Goal: Task Accomplishment & Management: Use online tool/utility

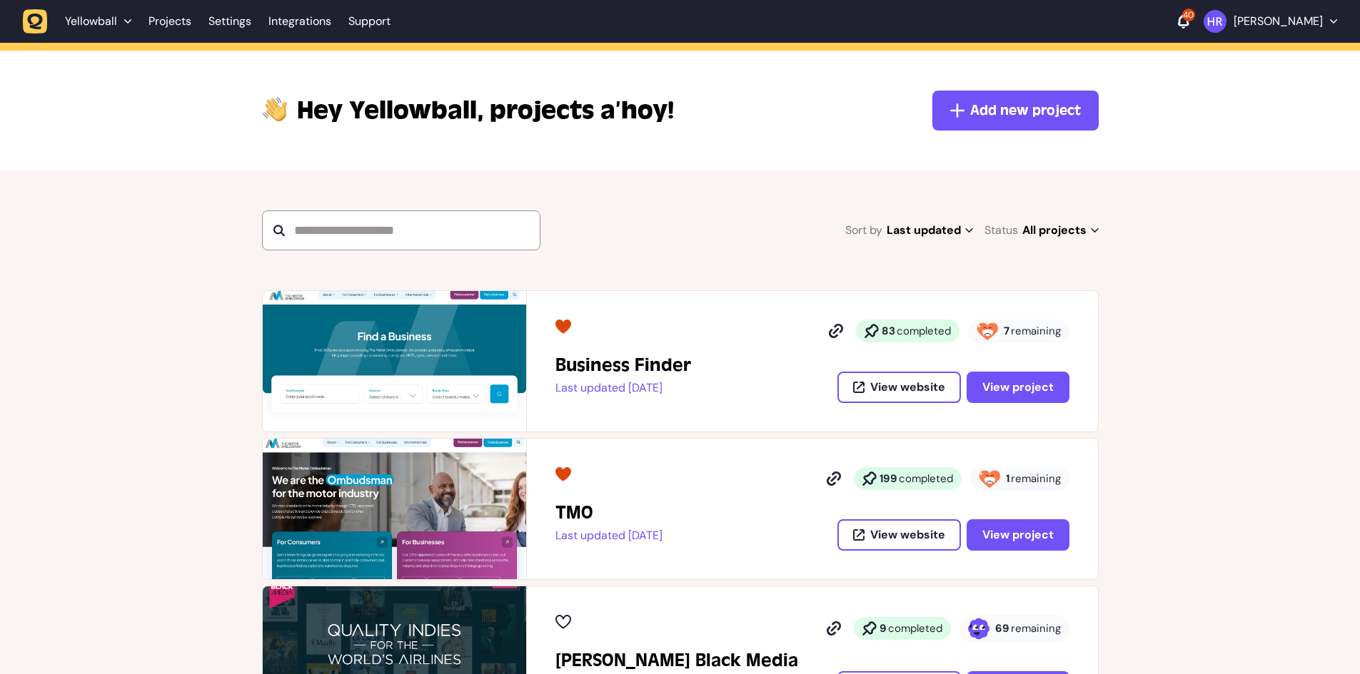
scroll to position [214, 0]
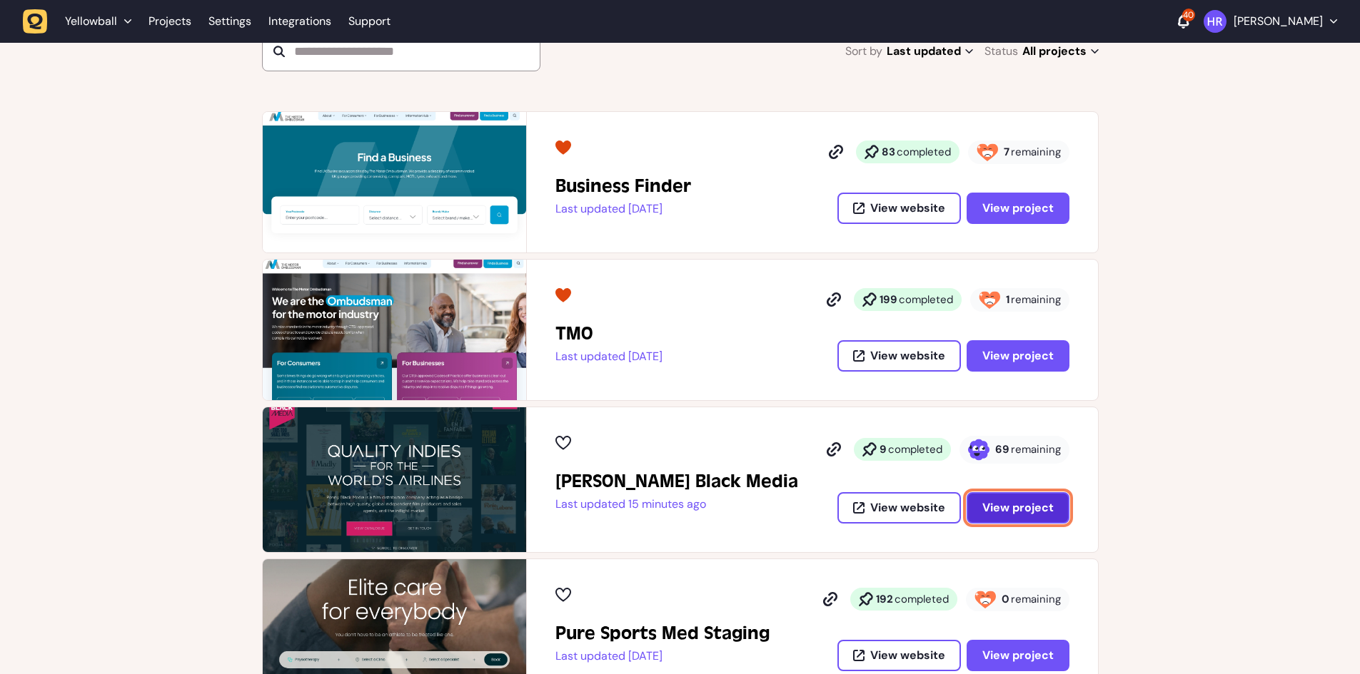
click at [1006, 512] on span "View project" at bounding box center [1017, 507] width 71 height 15
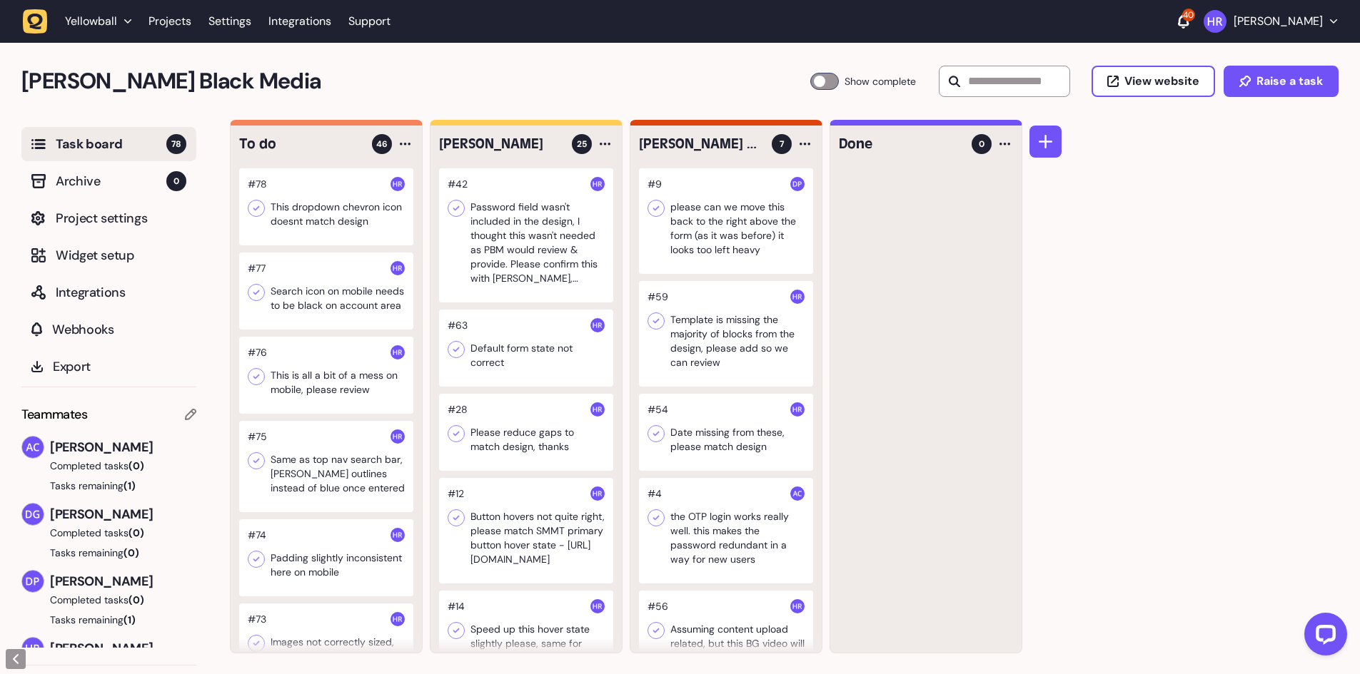
click at [335, 231] on div at bounding box center [326, 206] width 174 height 77
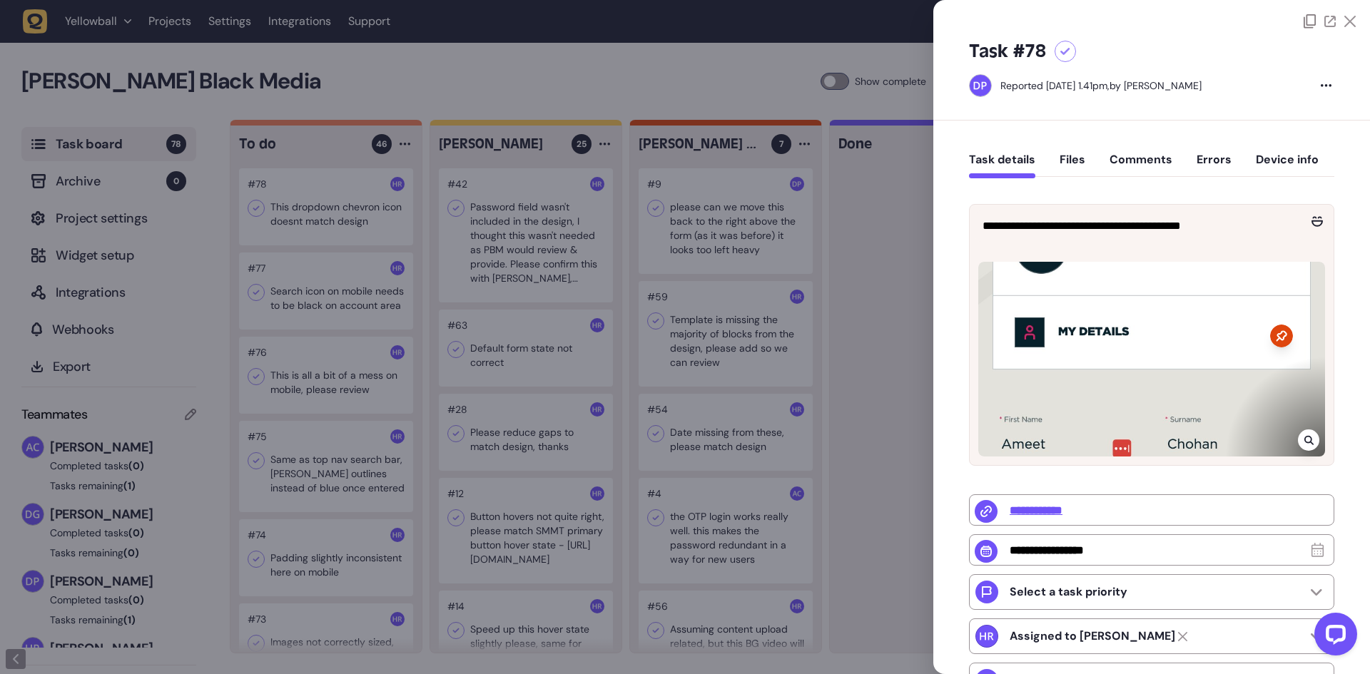
click at [328, 243] on div at bounding box center [685, 337] width 1370 height 674
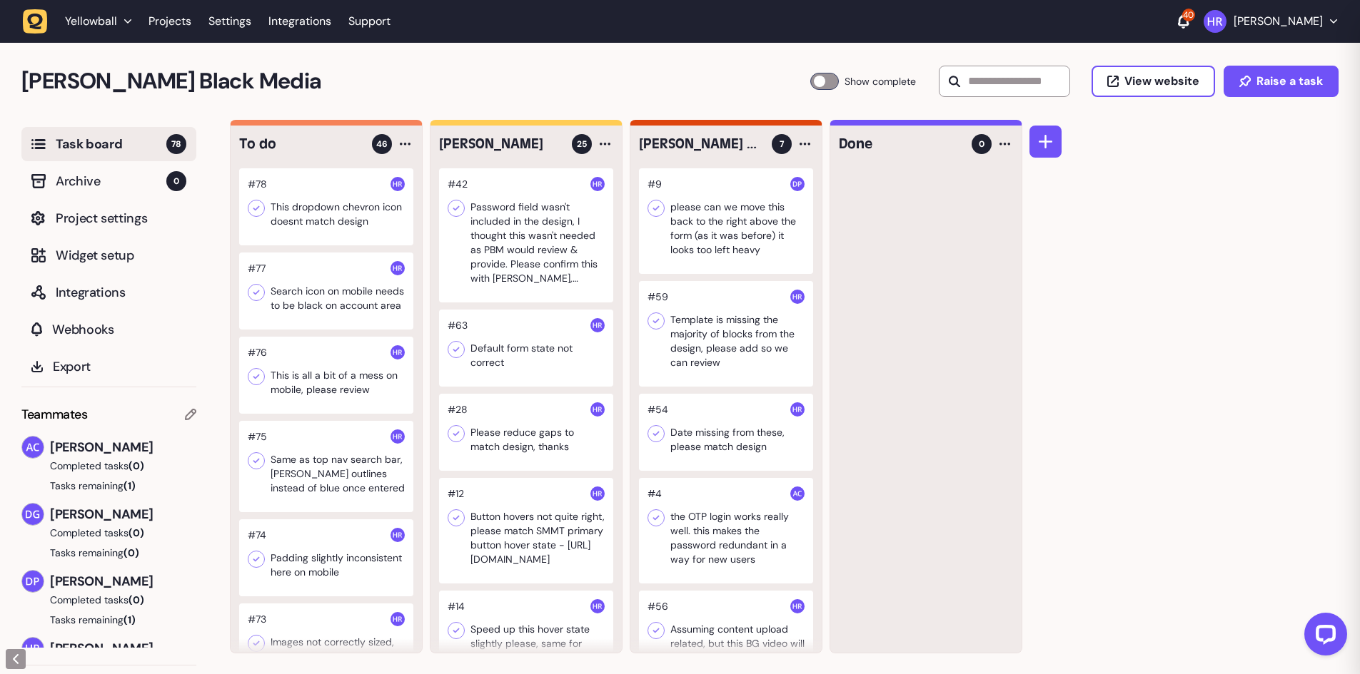
click at [323, 279] on div at bounding box center [326, 291] width 174 height 77
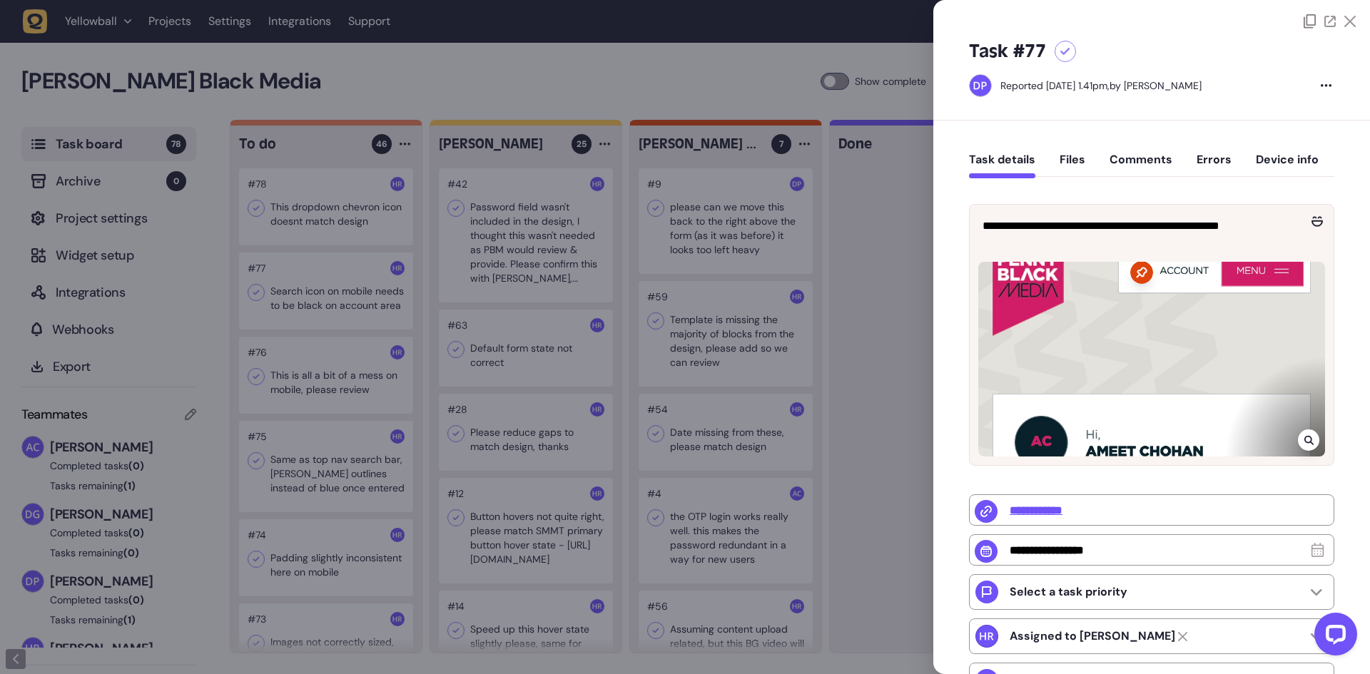
click at [323, 279] on div at bounding box center [685, 337] width 1370 height 674
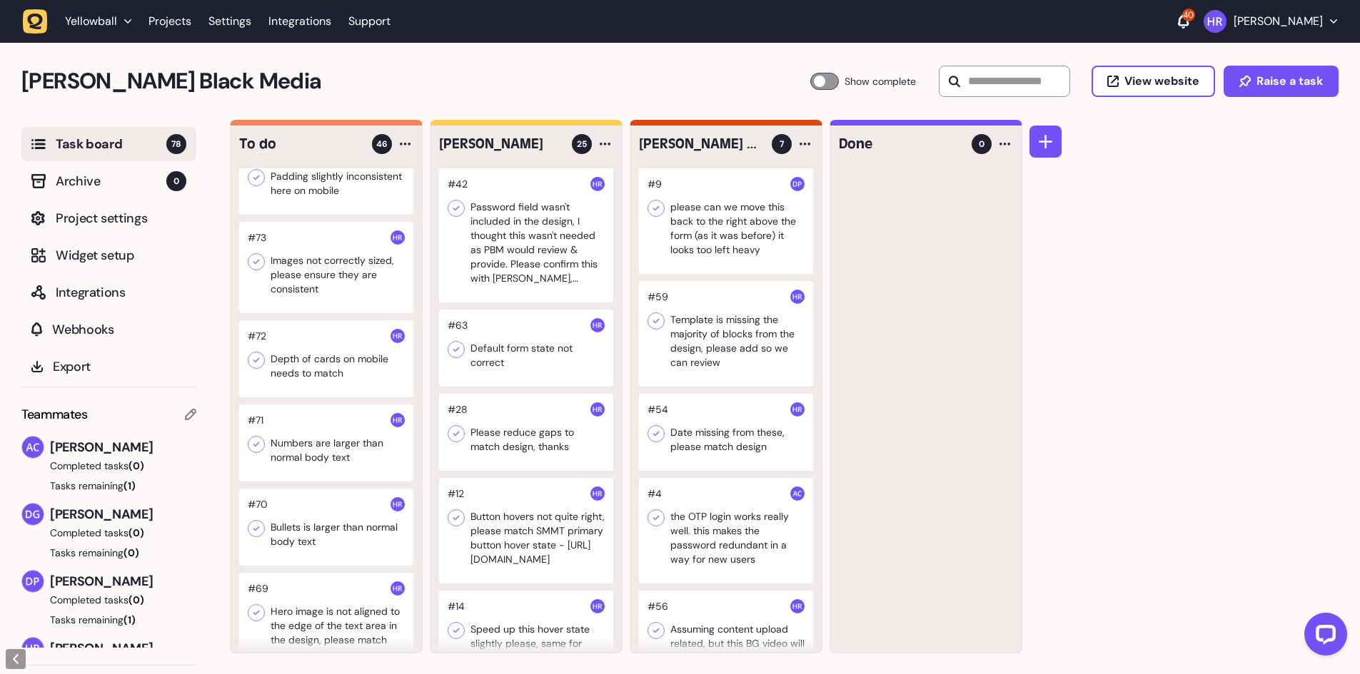
scroll to position [571, 0]
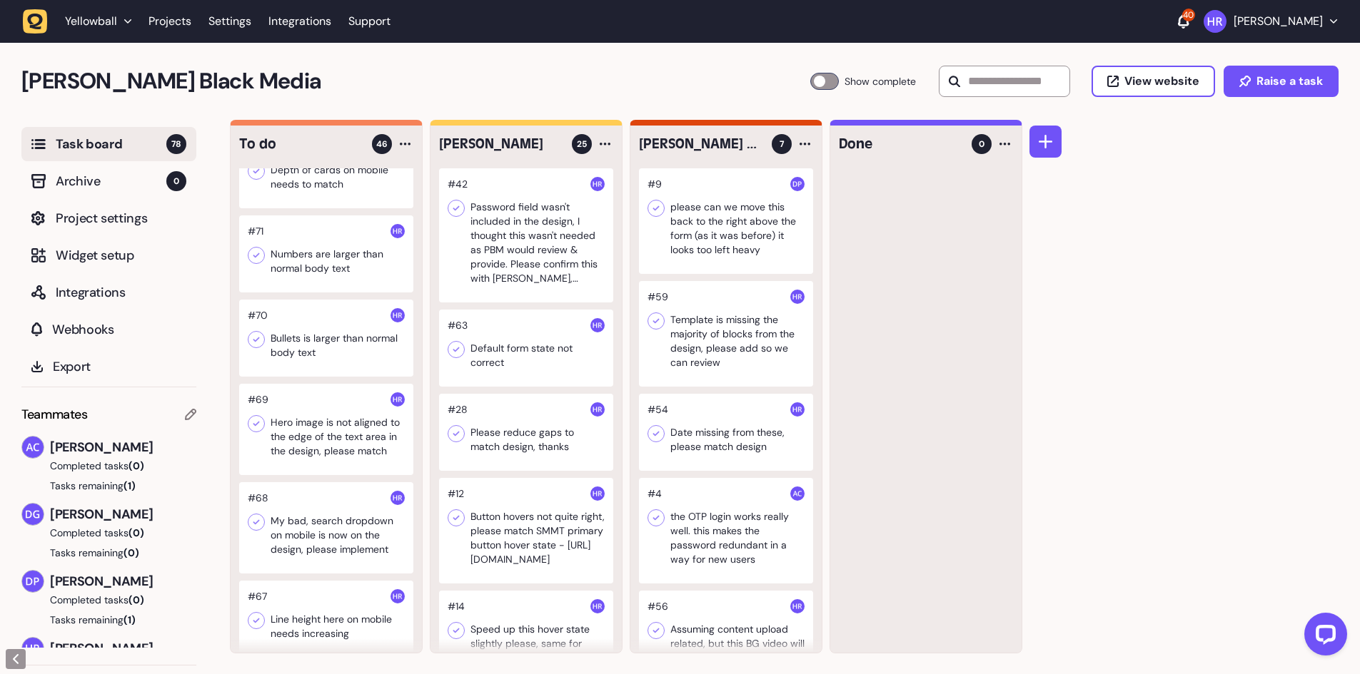
click at [325, 341] on div at bounding box center [326, 338] width 174 height 77
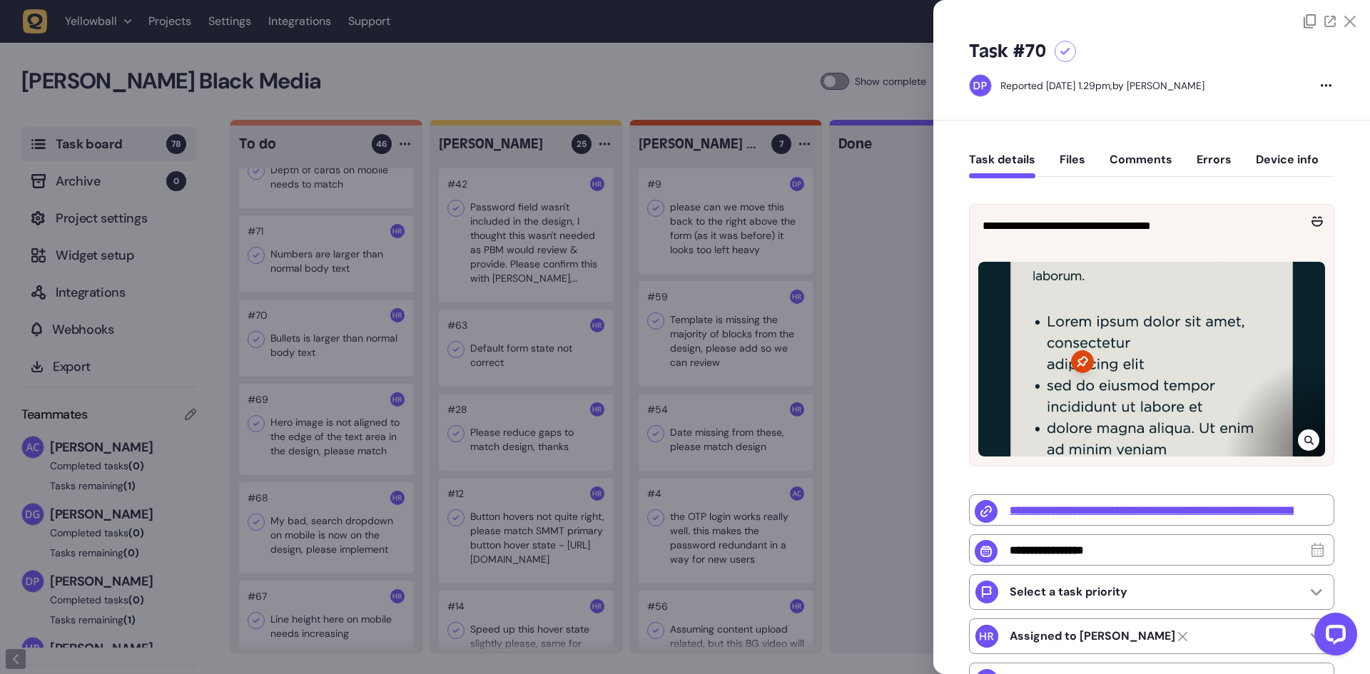
click at [1304, 441] on icon at bounding box center [1308, 440] width 9 height 9
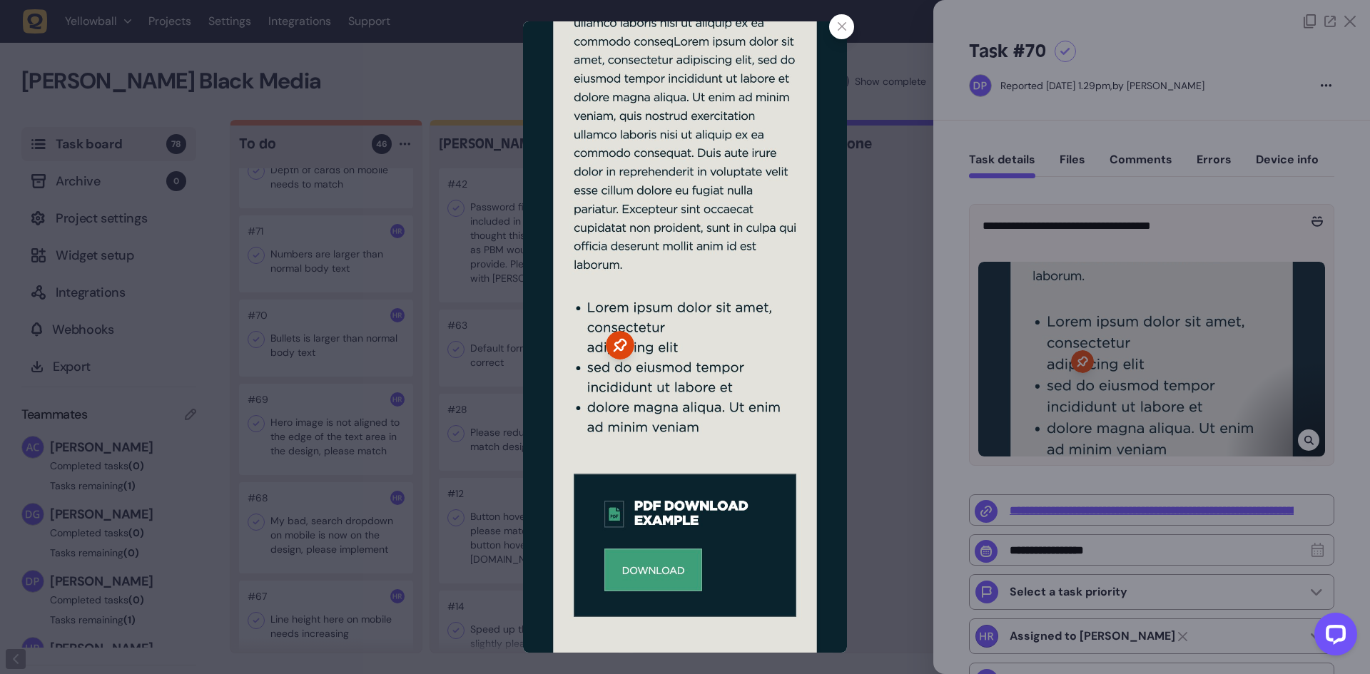
click at [926, 250] on div at bounding box center [685, 337] width 1370 height 674
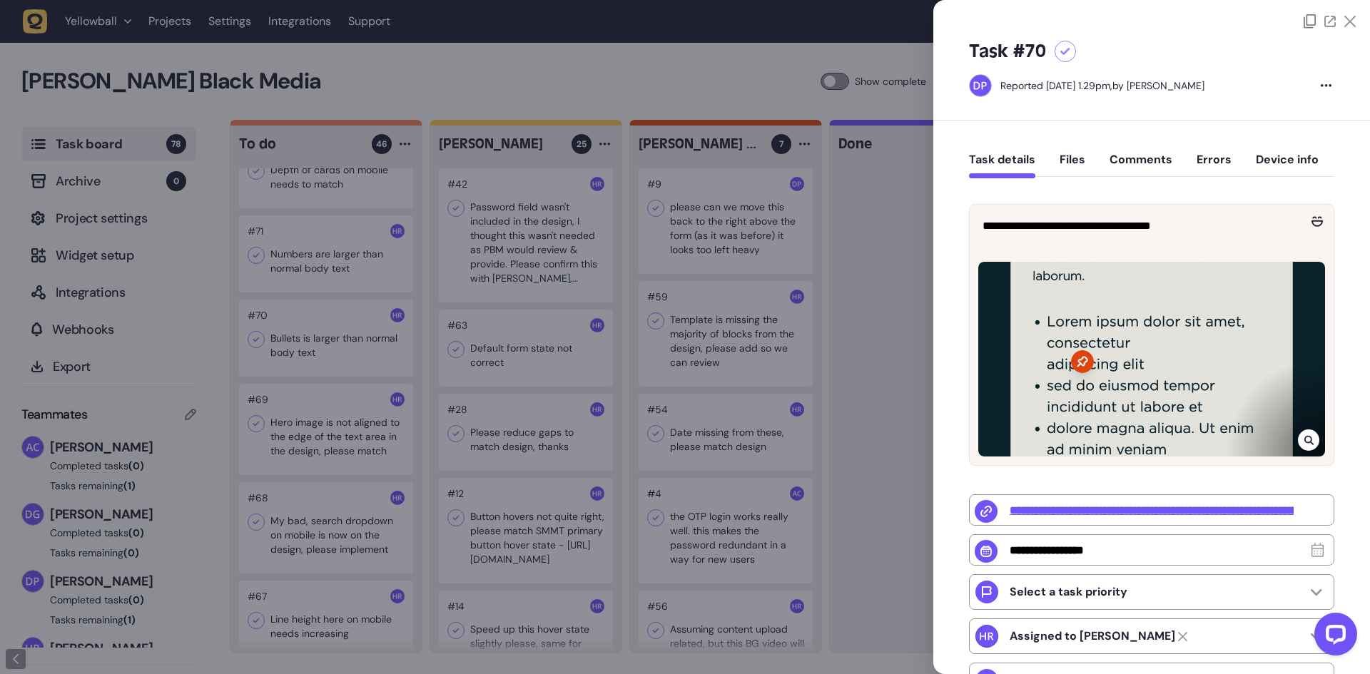
click at [905, 250] on div at bounding box center [685, 337] width 1370 height 674
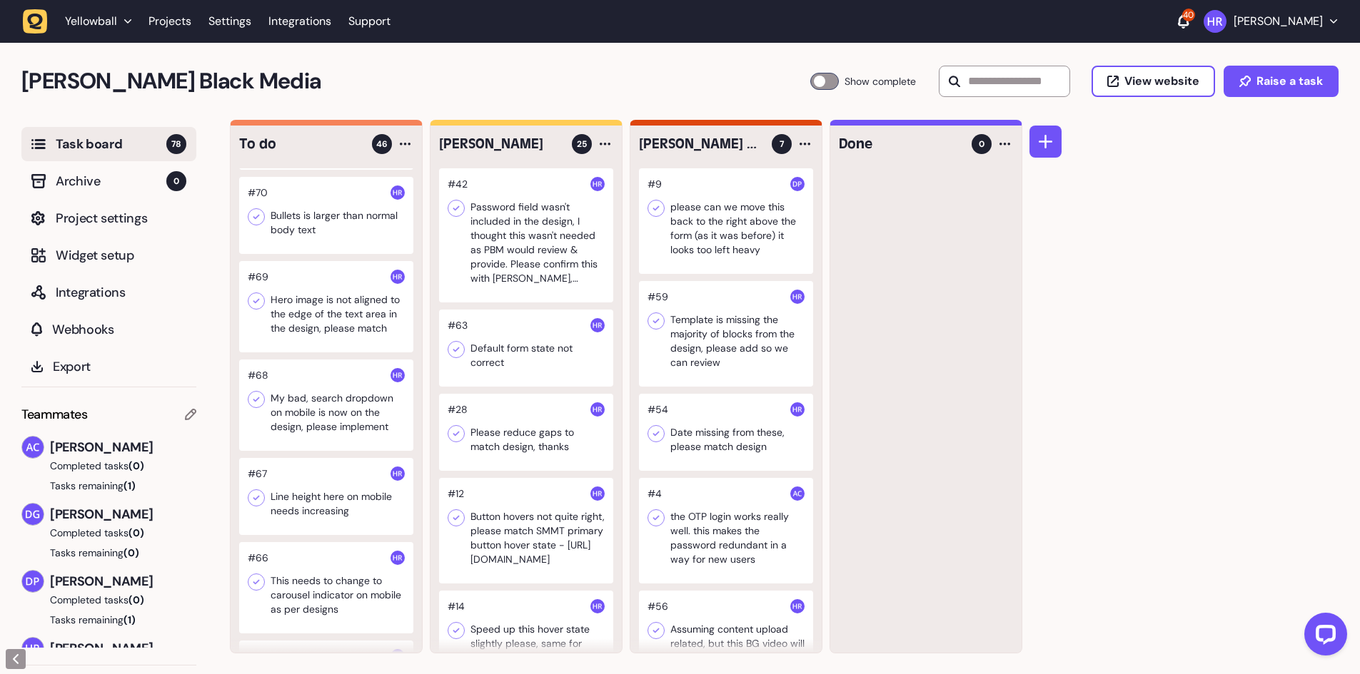
scroll to position [714, 0]
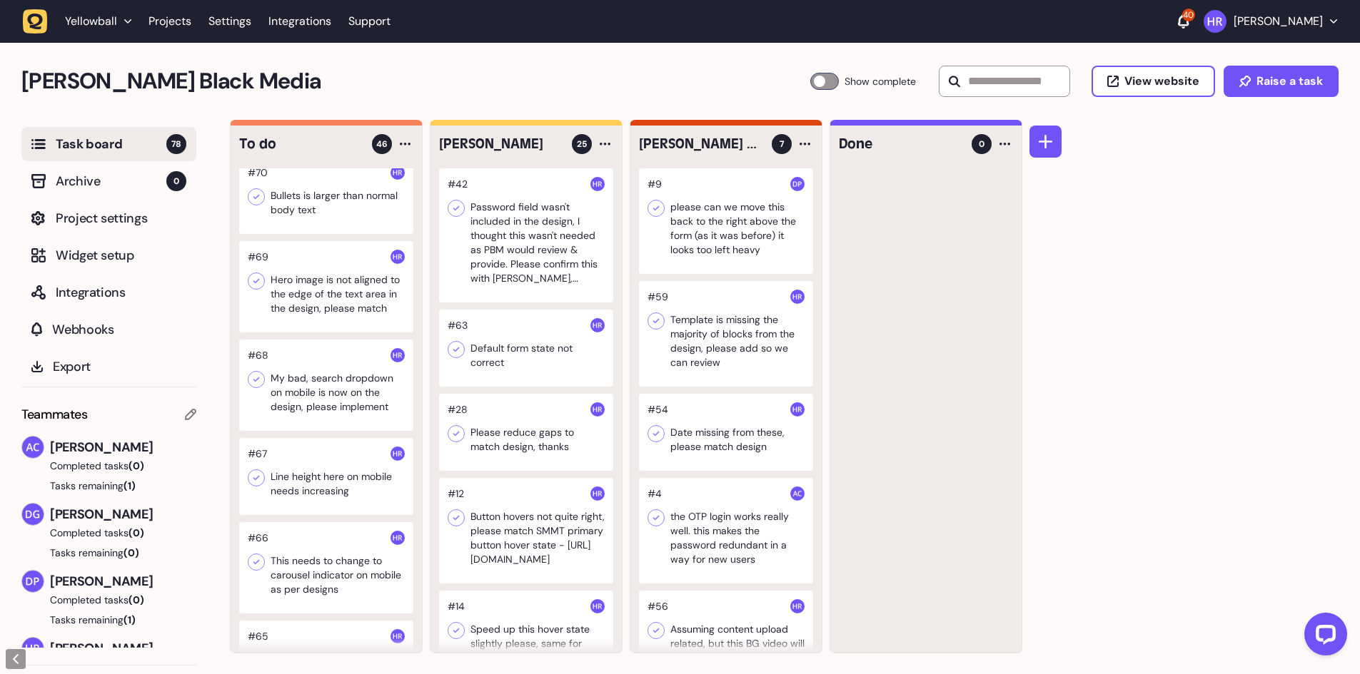
click at [325, 210] on div at bounding box center [326, 195] width 174 height 77
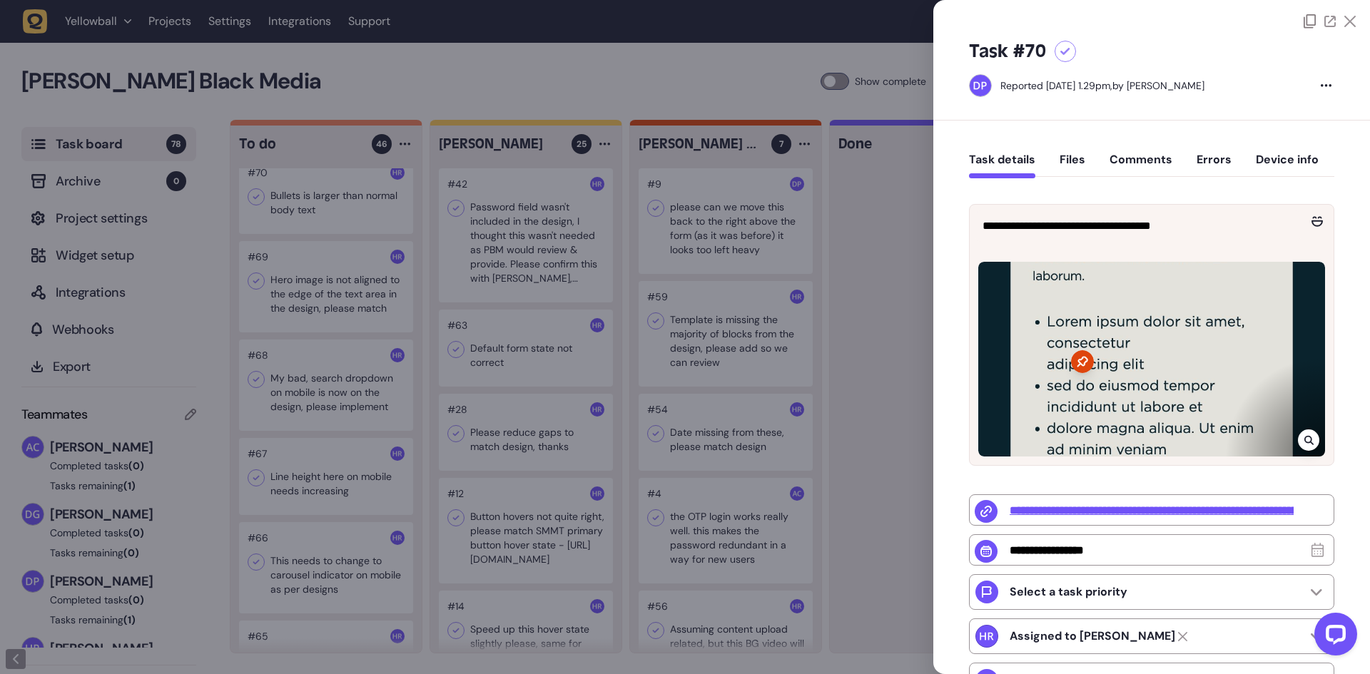
click at [607, 263] on div at bounding box center [685, 337] width 1370 height 674
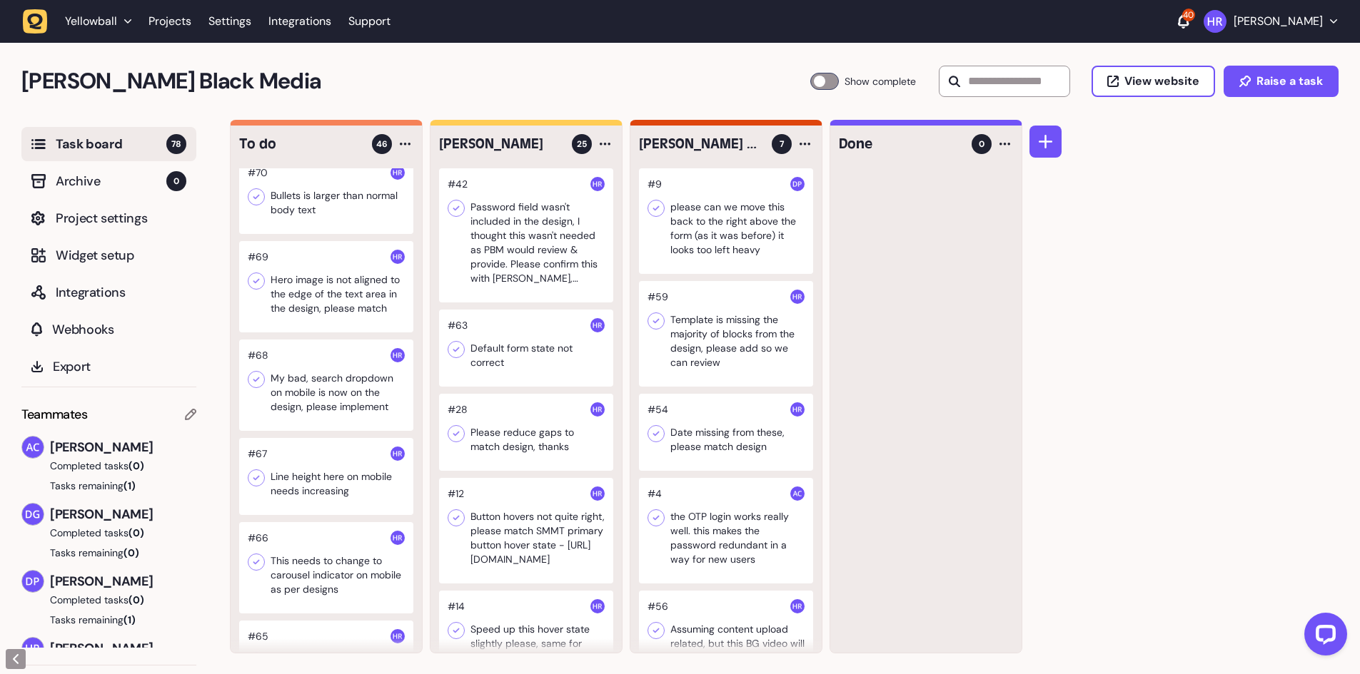
click at [318, 310] on div at bounding box center [326, 286] width 174 height 91
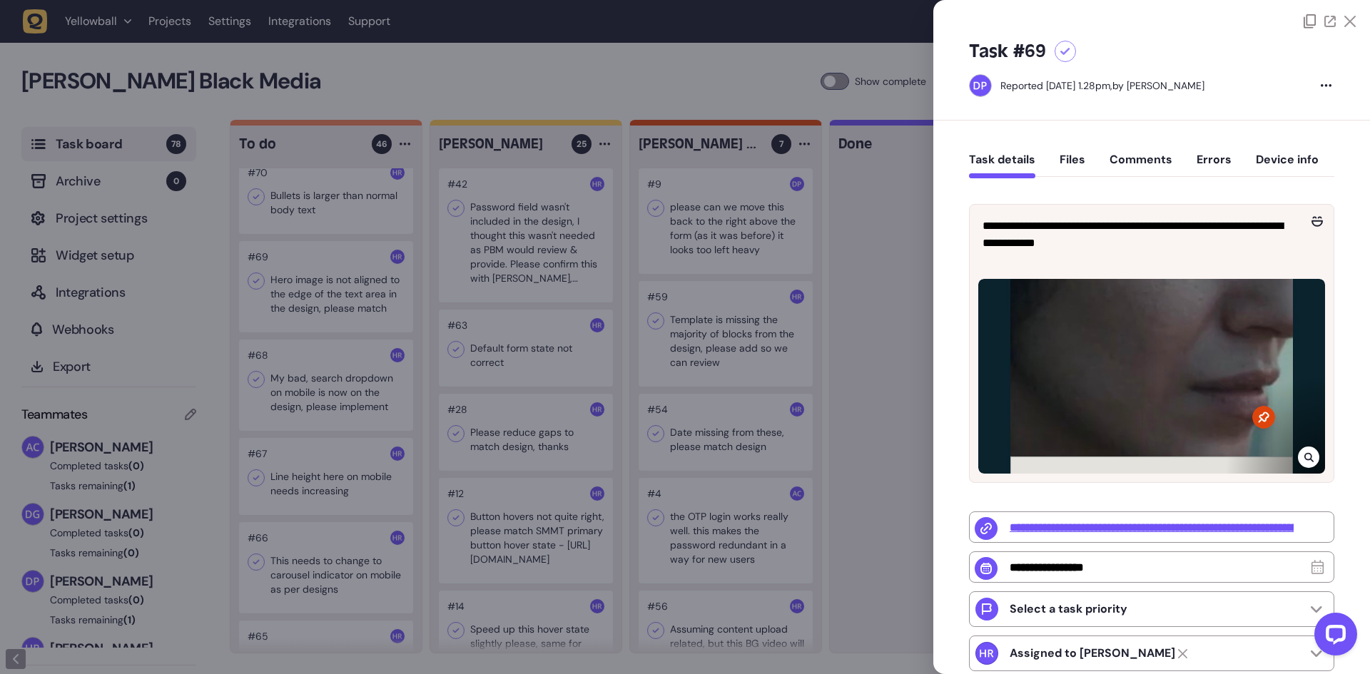
click at [59, 315] on div at bounding box center [685, 337] width 1370 height 674
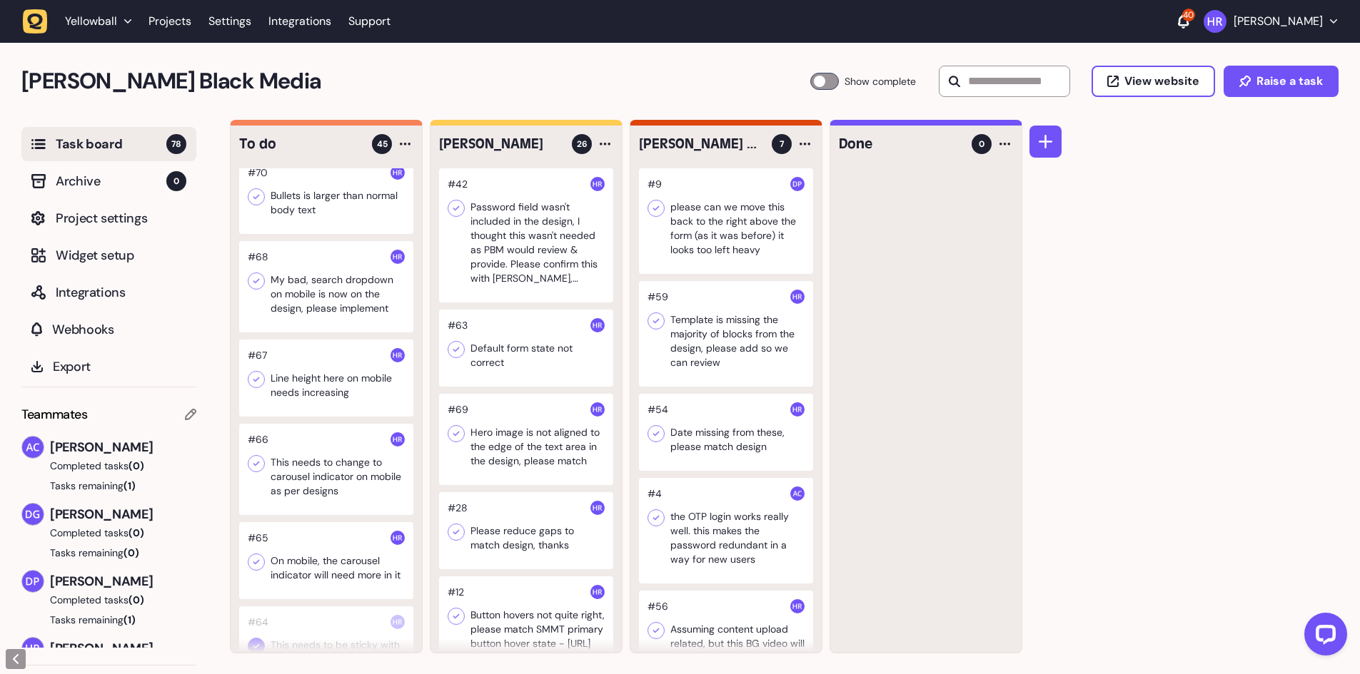
click at [321, 307] on div at bounding box center [326, 286] width 174 height 91
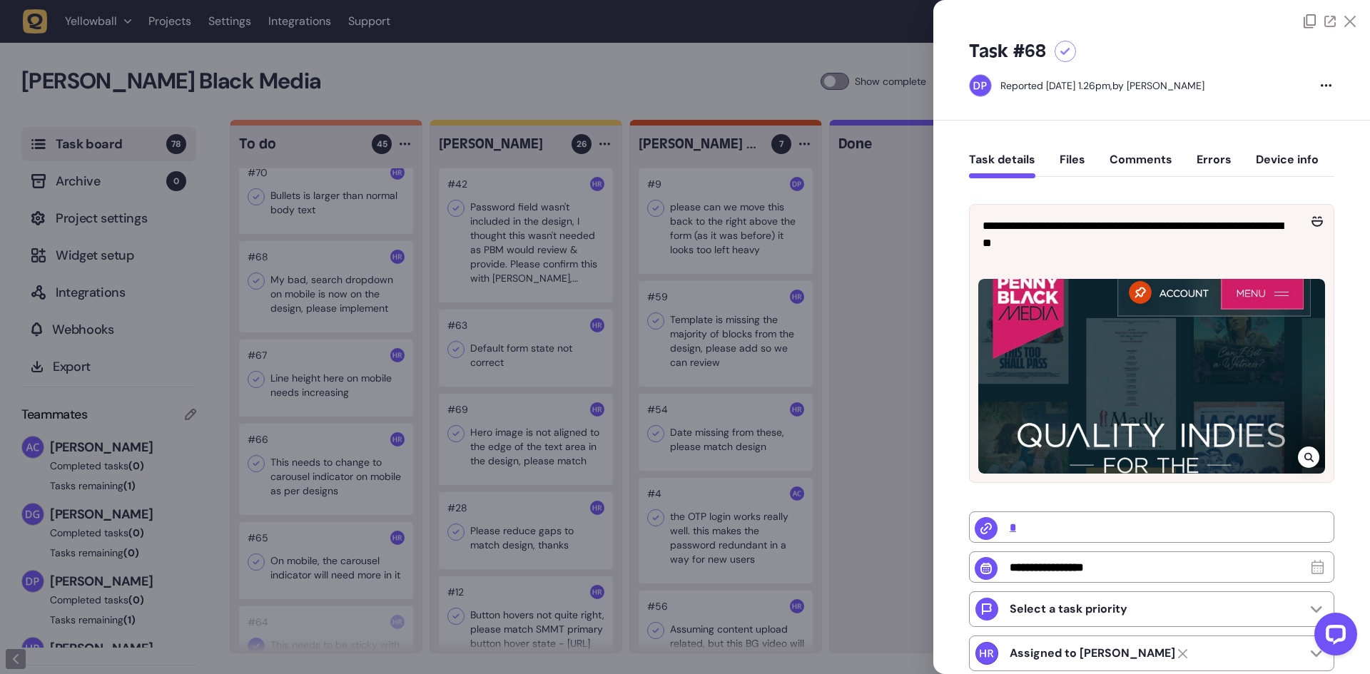
click at [326, 308] on div at bounding box center [685, 337] width 1370 height 674
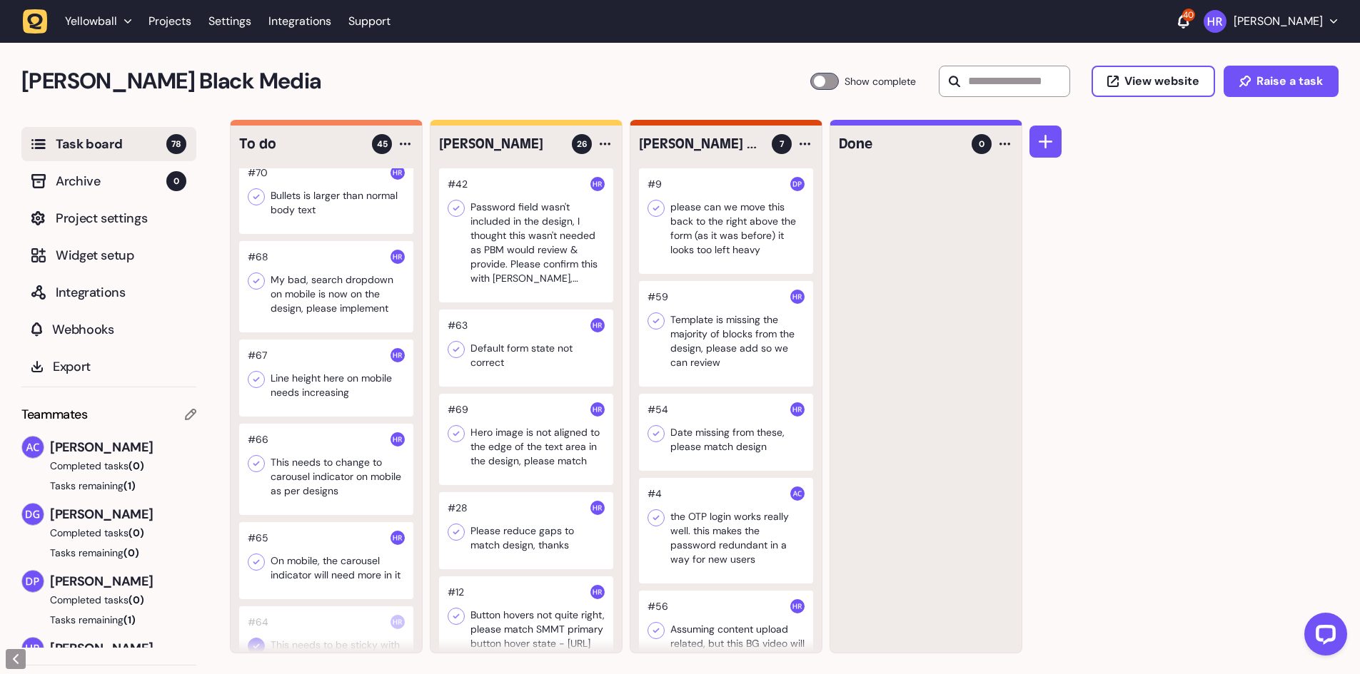
click at [323, 403] on div at bounding box center [326, 378] width 174 height 77
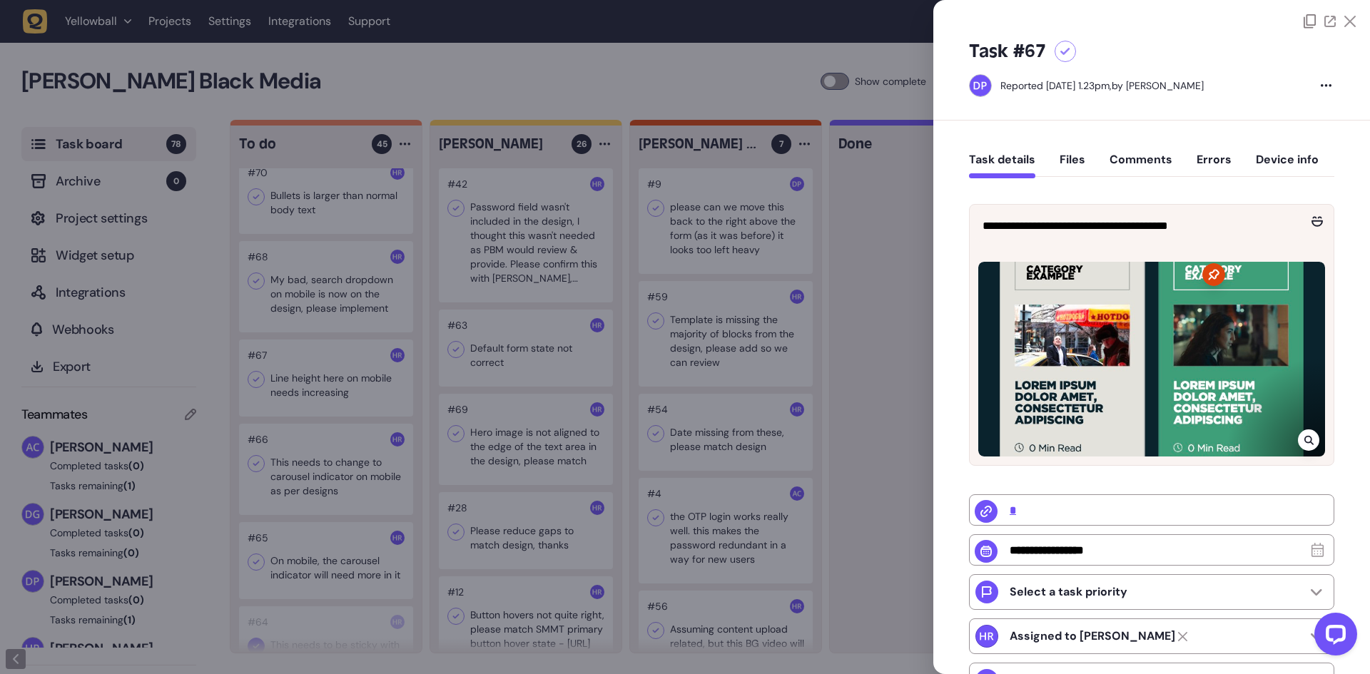
click at [1298, 435] on div at bounding box center [1308, 440] width 21 height 21
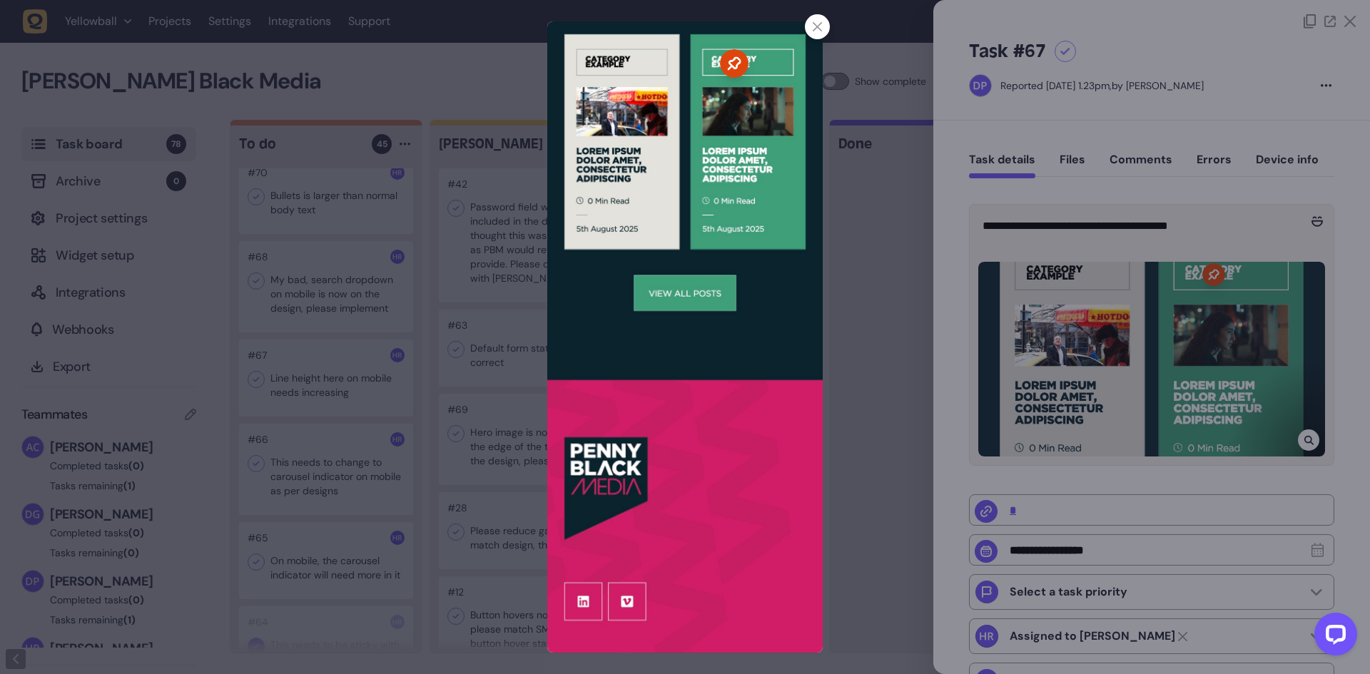
click at [1167, 353] on div at bounding box center [685, 337] width 1370 height 674
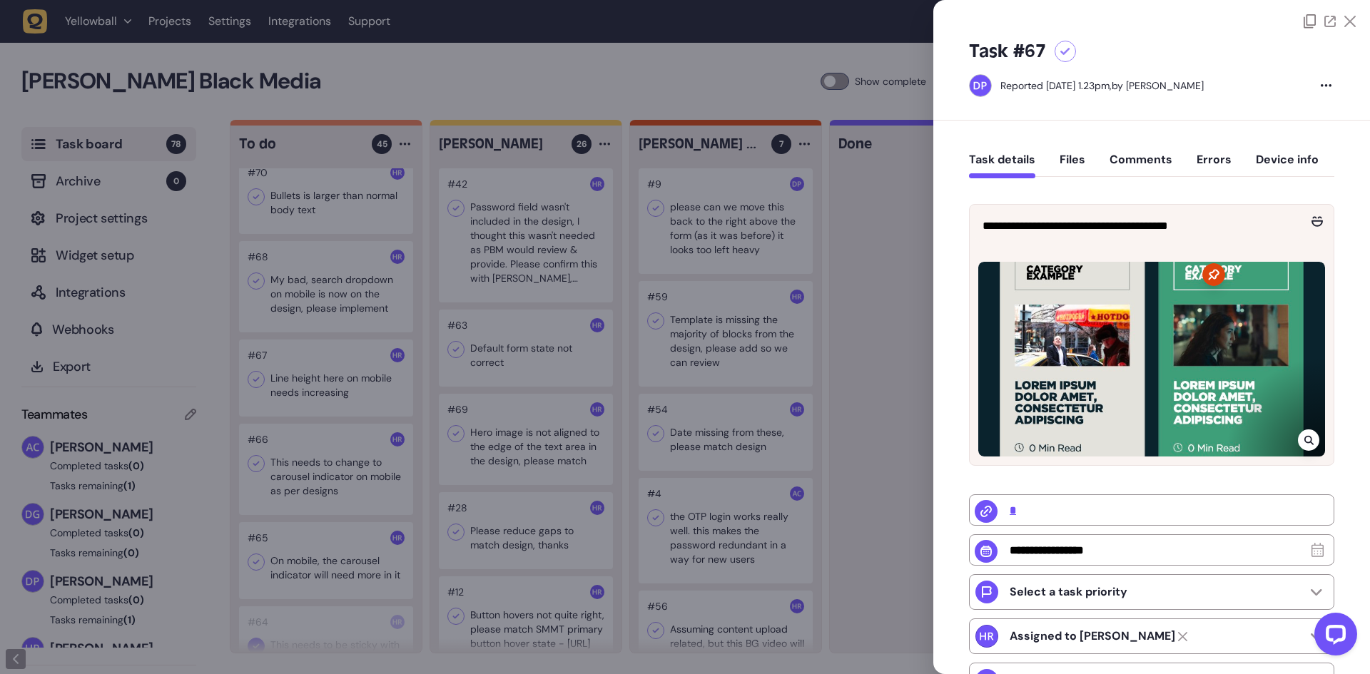
click at [736, 288] on div at bounding box center [685, 337] width 1370 height 674
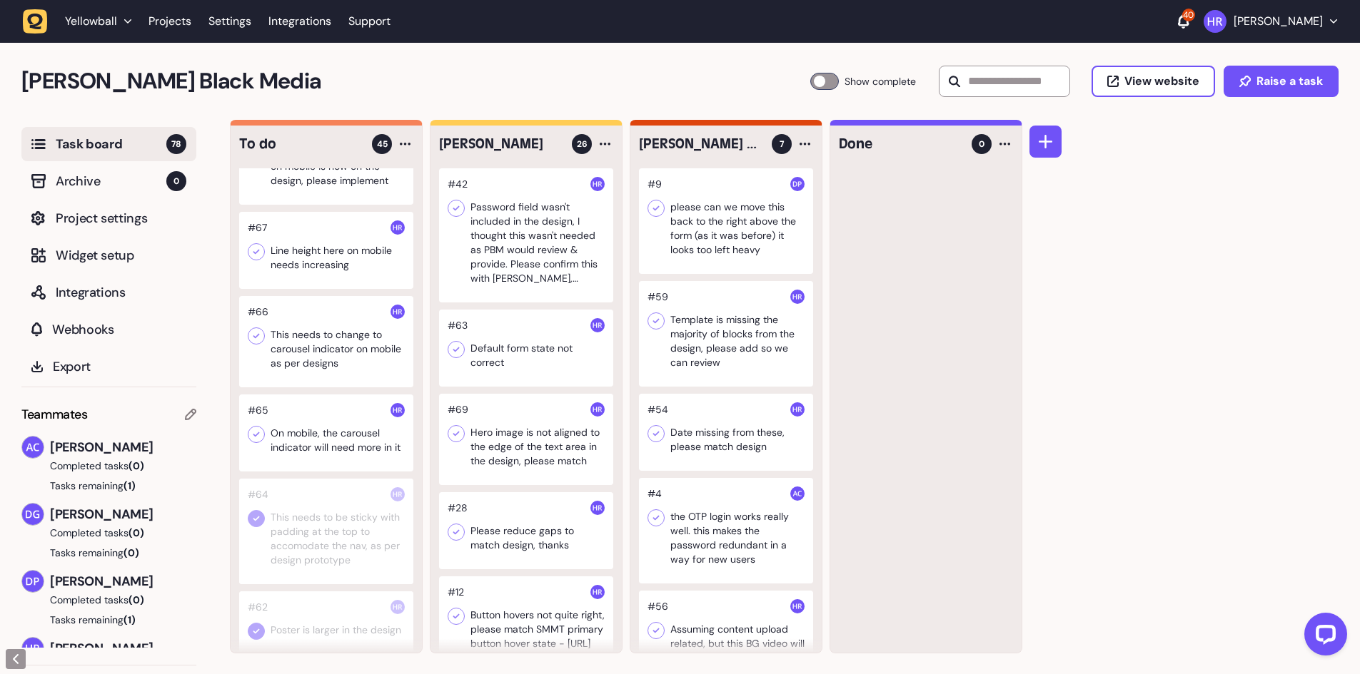
scroll to position [856, 0]
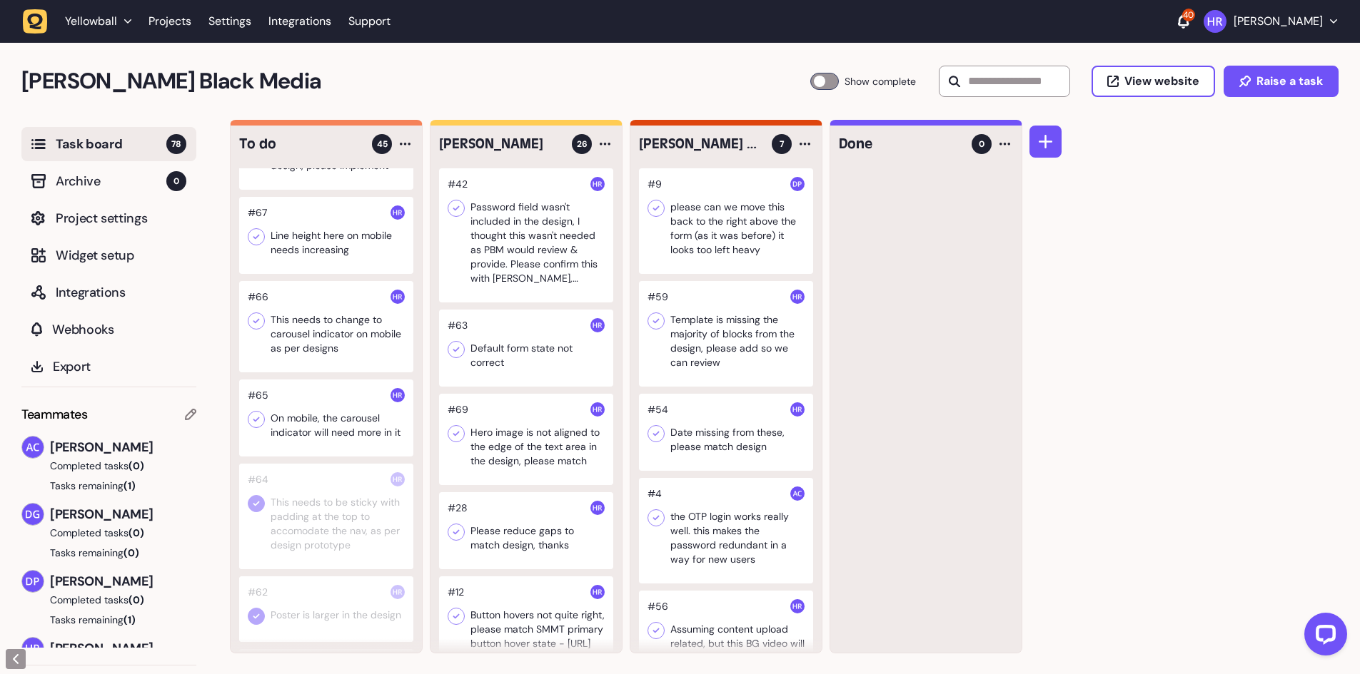
click at [319, 346] on div at bounding box center [326, 326] width 174 height 91
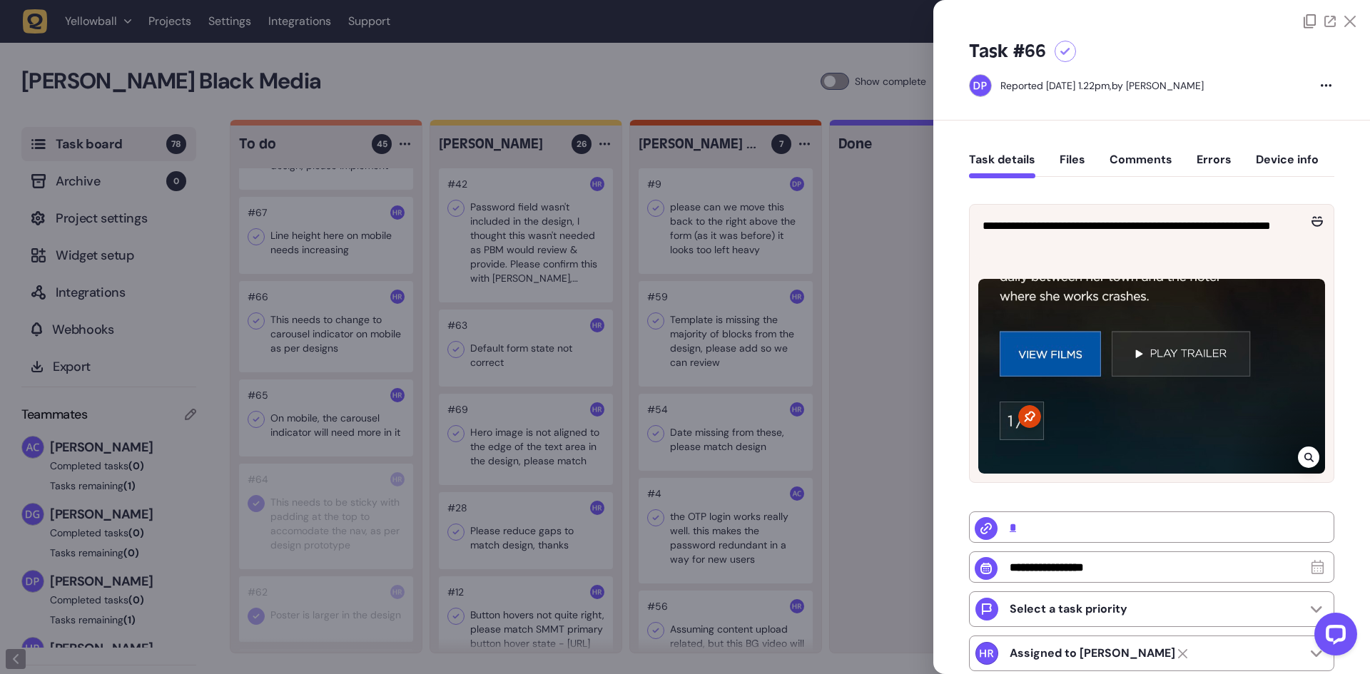
click at [528, 314] on div at bounding box center [685, 337] width 1370 height 674
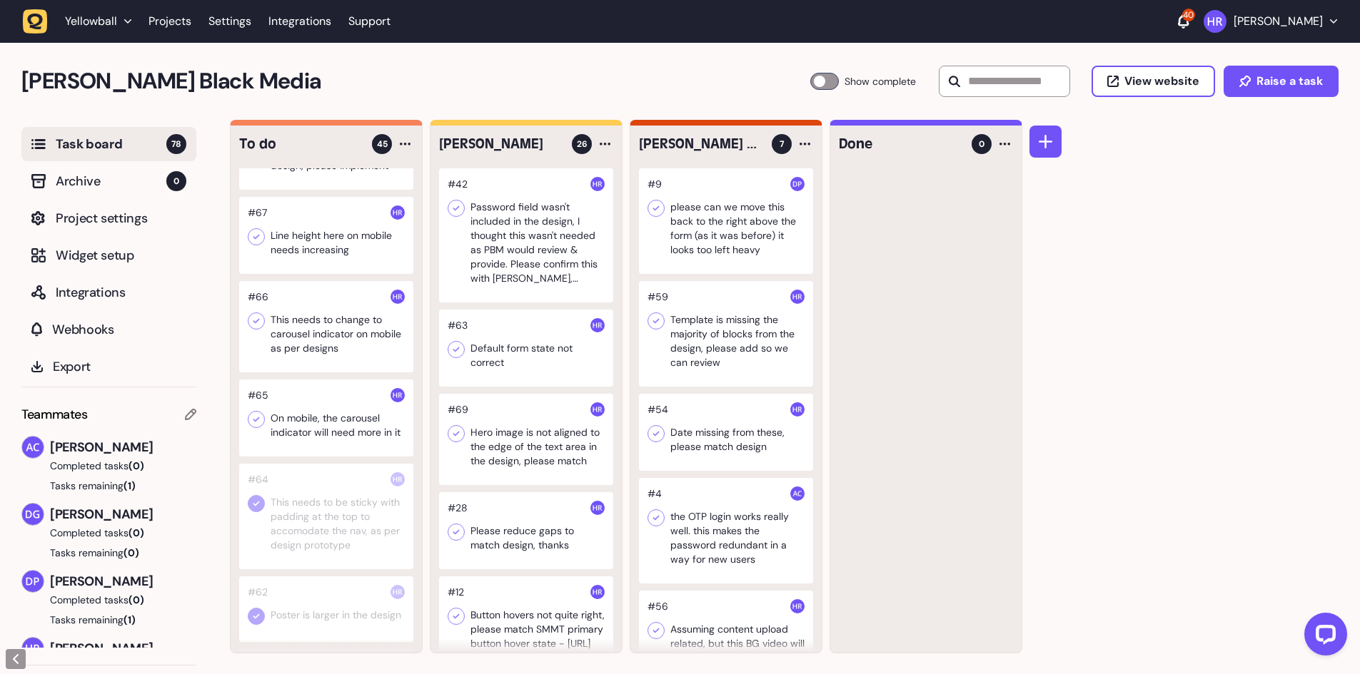
click at [333, 430] on div at bounding box center [326, 418] width 174 height 77
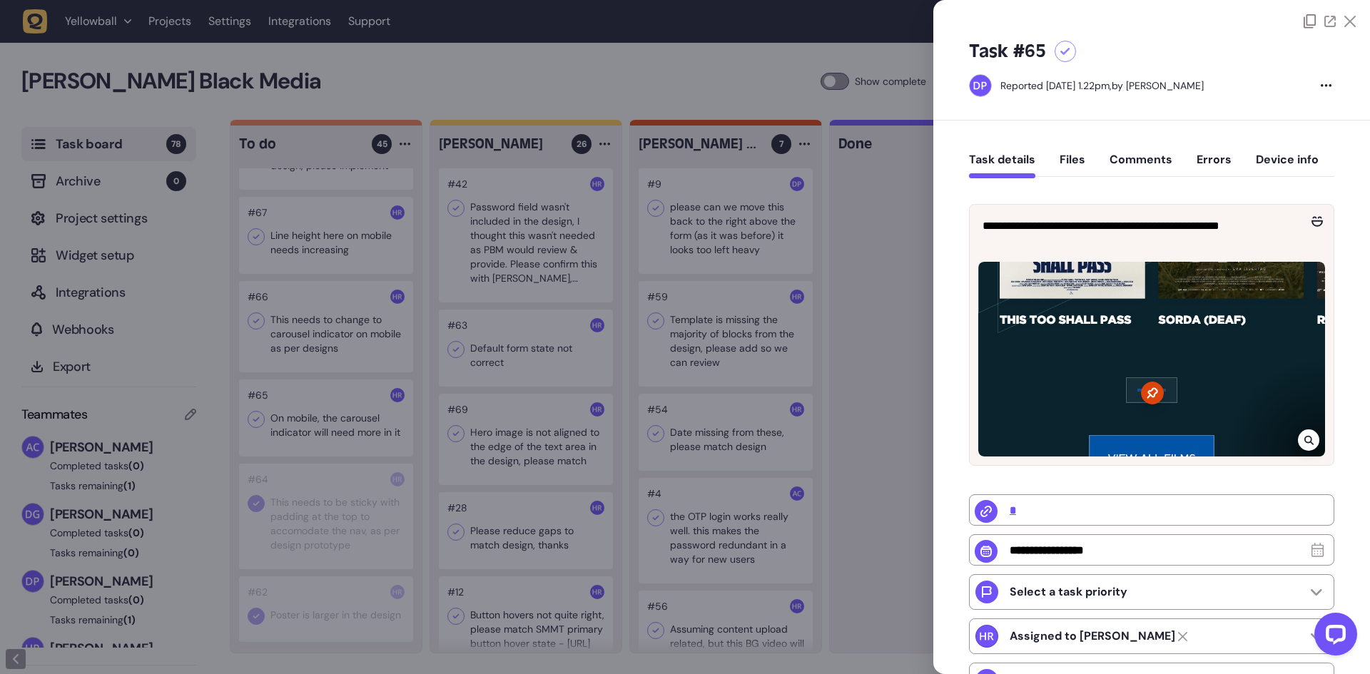
click at [343, 430] on div at bounding box center [685, 337] width 1370 height 674
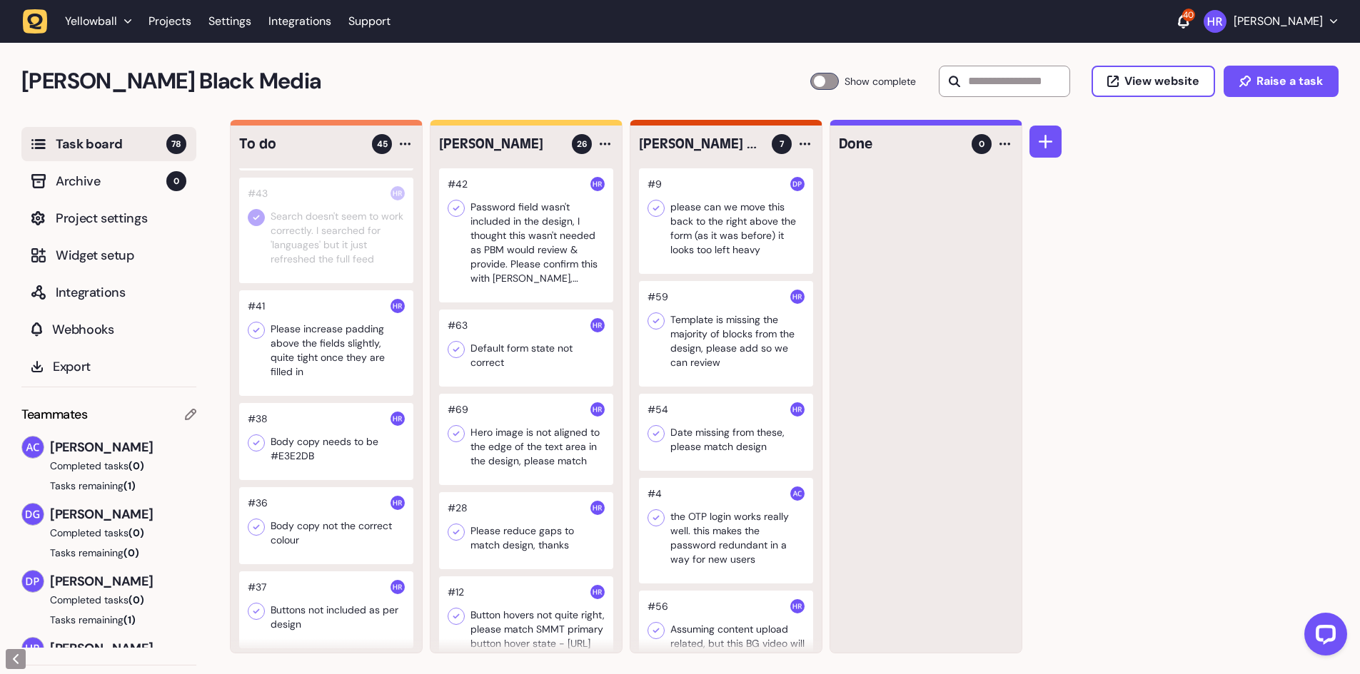
scroll to position [1927, 0]
click at [810, 79] on div at bounding box center [824, 81] width 29 height 17
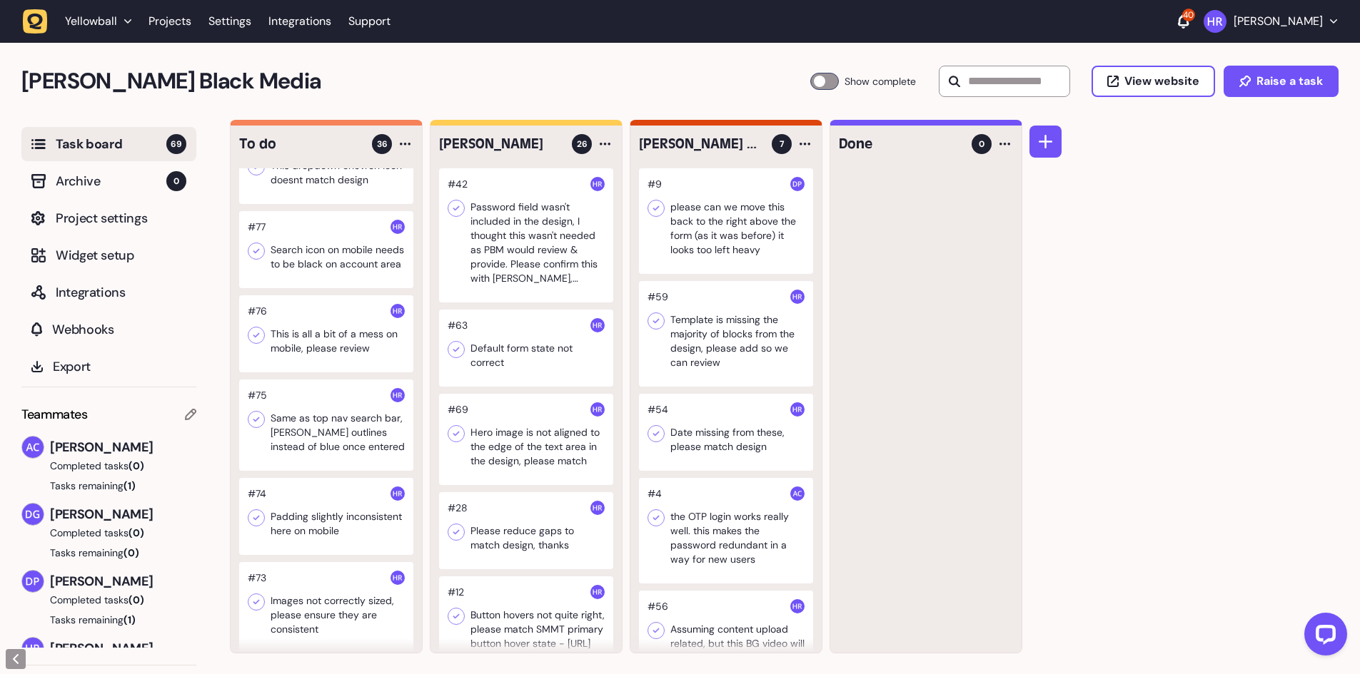
scroll to position [0, 0]
